Goal: Task Accomplishment & Management: Manage account settings

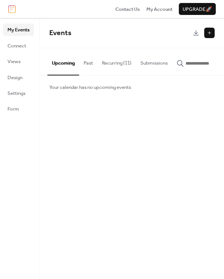
click at [118, 65] on button "Recurring (11)" at bounding box center [117, 61] width 39 height 26
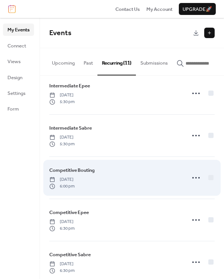
scroll to position [265, 0]
click at [137, 180] on div "Competitive Bouting [DATE] 6:00 pm" at bounding box center [115, 177] width 132 height 23
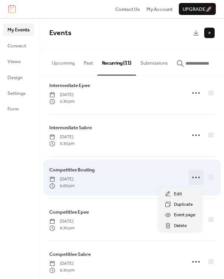
click at [194, 178] on icon at bounding box center [196, 178] width 12 height 12
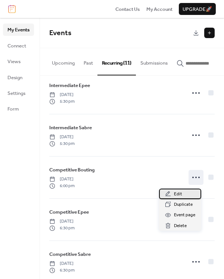
click at [180, 194] on span "Edit" at bounding box center [178, 194] width 8 height 7
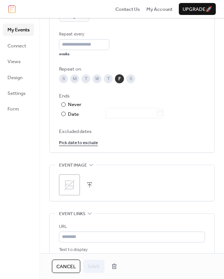
scroll to position [374, 0]
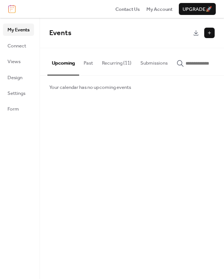
click at [115, 66] on button "Recurring (11)" at bounding box center [117, 61] width 39 height 26
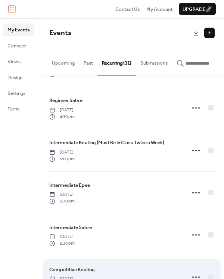
scroll to position [164, 0]
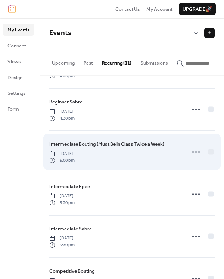
click at [184, 154] on div "Intermediate Bouting (Must Be in Class Twice a Week) [DATE] 5:00 pm" at bounding box center [132, 152] width 166 height 42
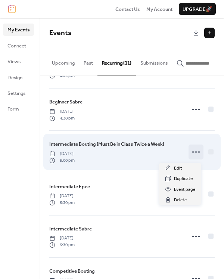
click at [192, 153] on icon at bounding box center [196, 152] width 12 height 12
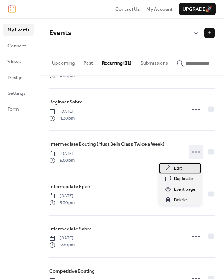
click at [184, 166] on div "Edit" at bounding box center [180, 168] width 42 height 10
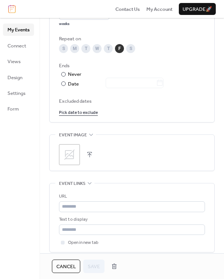
scroll to position [407, 0]
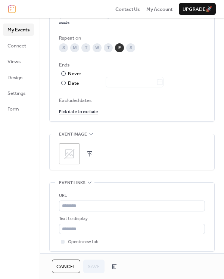
click at [86, 114] on link "Pick date to exclude" at bounding box center [78, 112] width 39 height 8
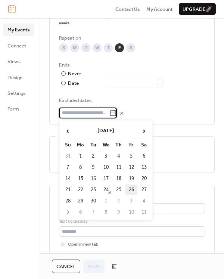
click at [134, 190] on td "26" at bounding box center [132, 190] width 12 height 10
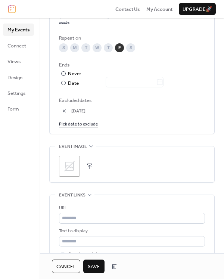
click at [95, 268] on span "Save" at bounding box center [94, 266] width 12 height 7
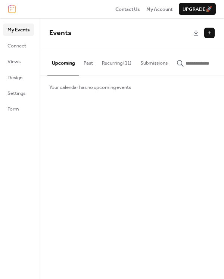
click at [121, 63] on button "Recurring (11)" at bounding box center [117, 61] width 39 height 26
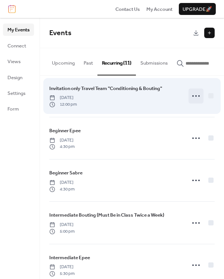
scroll to position [89, 0]
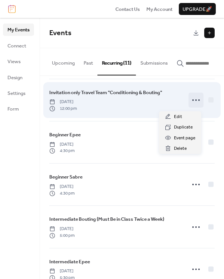
click at [194, 101] on icon at bounding box center [196, 100] width 12 height 12
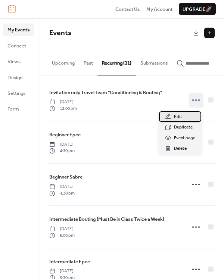
click at [180, 117] on span "Edit" at bounding box center [178, 116] width 8 height 7
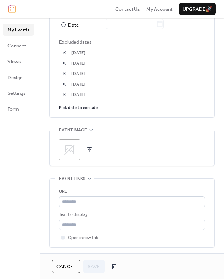
scroll to position [460, 0]
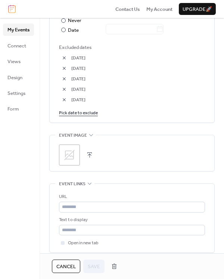
click at [85, 115] on link "Pick date to exclude" at bounding box center [78, 113] width 39 height 8
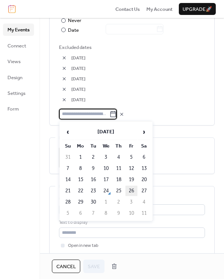
click at [131, 189] on td "26" at bounding box center [132, 191] width 12 height 10
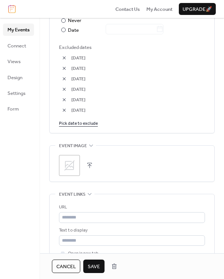
click at [99, 264] on span "Save" at bounding box center [94, 266] width 12 height 7
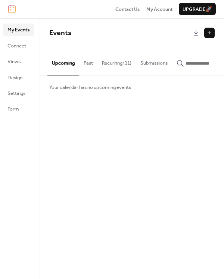
click at [116, 61] on button "Recurring (11)" at bounding box center [117, 61] width 39 height 26
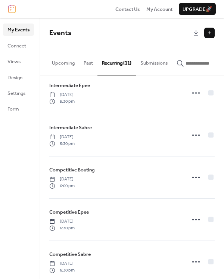
scroll to position [269, 0]
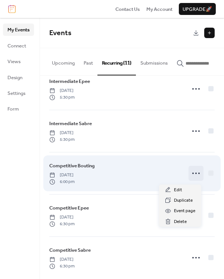
click at [193, 176] on icon at bounding box center [196, 174] width 12 height 12
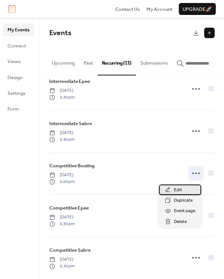
click at [183, 188] on div "Edit" at bounding box center [180, 190] width 42 height 10
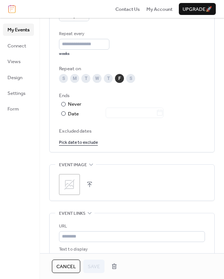
scroll to position [382, 0]
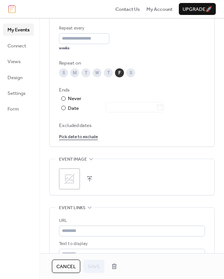
click at [83, 136] on link "Pick date to exclude" at bounding box center [78, 137] width 39 height 8
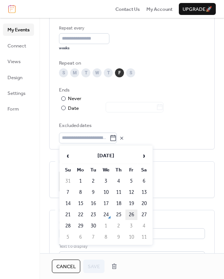
click at [132, 214] on td "26" at bounding box center [132, 215] width 12 height 10
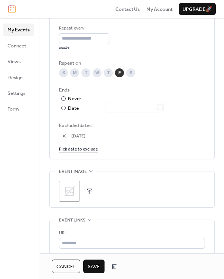
click at [99, 263] on span "Save" at bounding box center [94, 266] width 12 height 7
